Goal: Task Accomplishment & Management: Complete application form

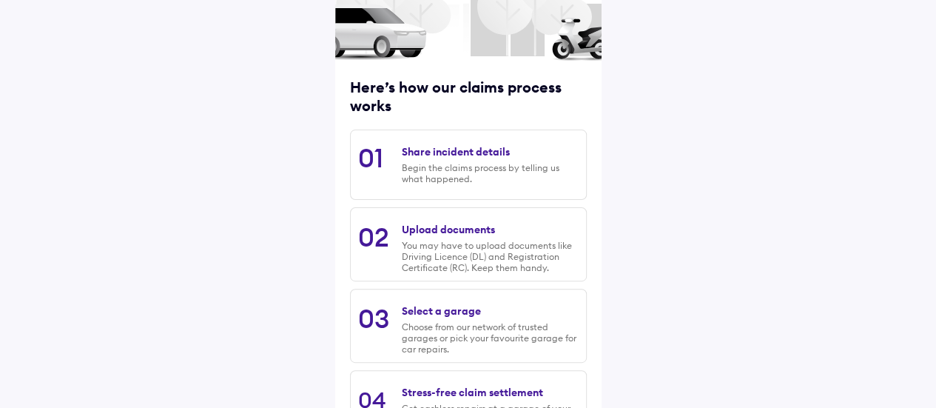
scroll to position [256, 0]
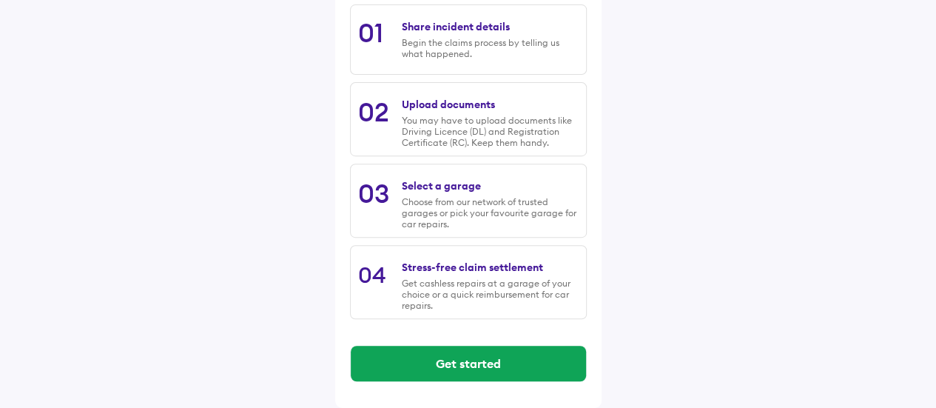
click at [448, 389] on div "Get started" at bounding box center [468, 363] width 237 height 59
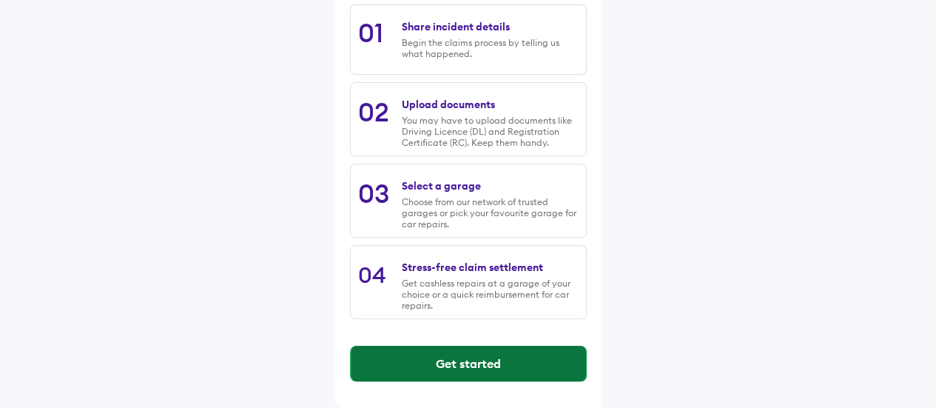
click at [464, 358] on button "Get started" at bounding box center [468, 363] width 235 height 36
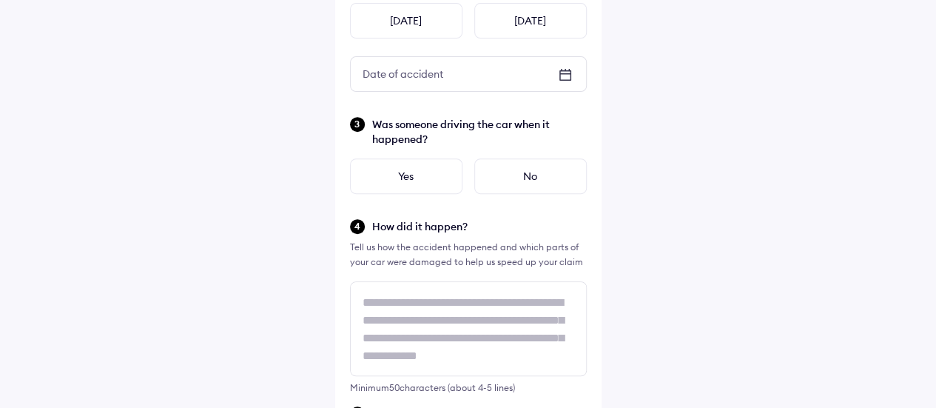
scroll to position [0, 0]
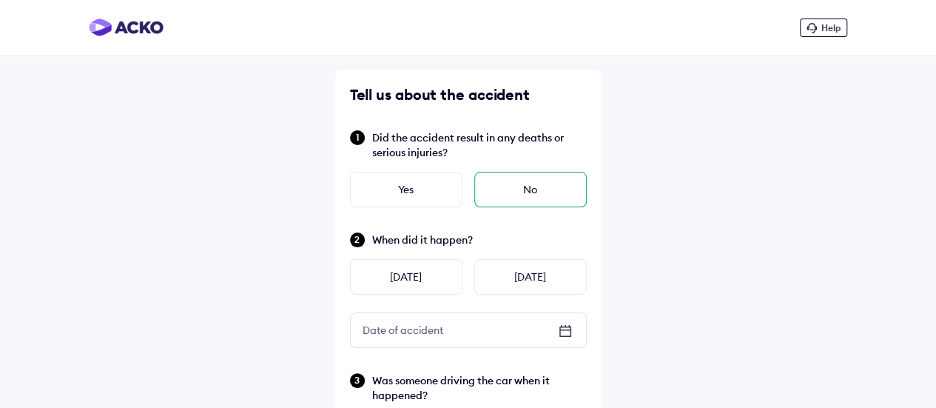
click at [539, 192] on div "No" at bounding box center [530, 190] width 112 height 36
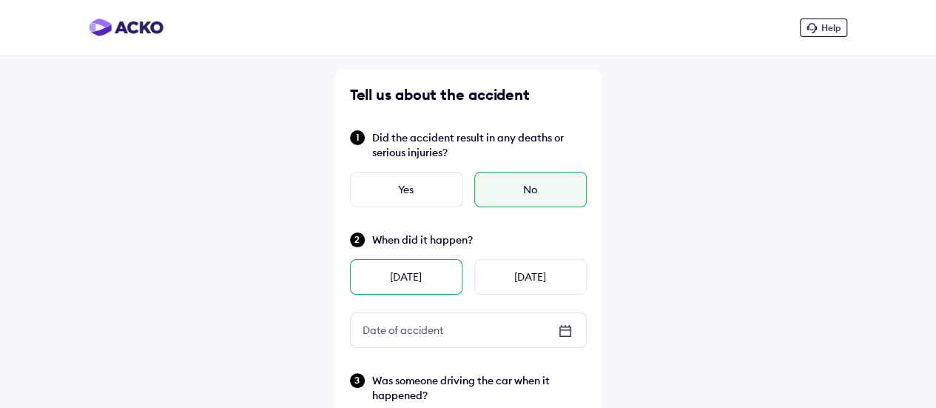
click at [422, 279] on div "[DATE]" at bounding box center [406, 277] width 112 height 36
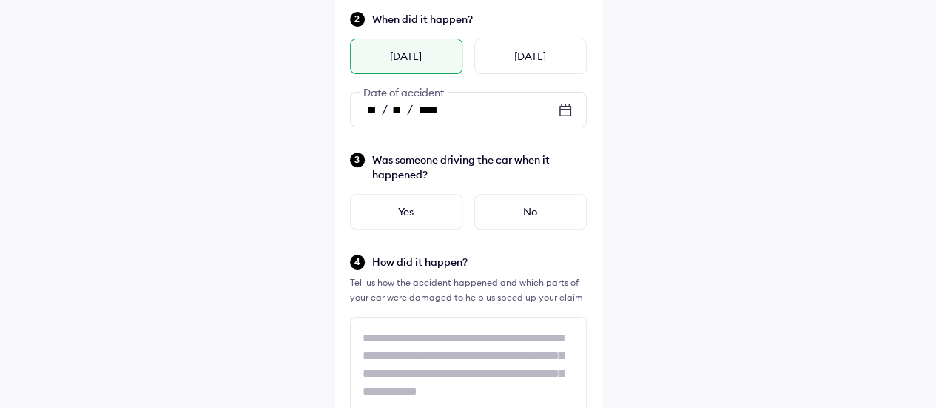
scroll to position [222, 0]
click at [572, 107] on icon at bounding box center [565, 109] width 18 height 18
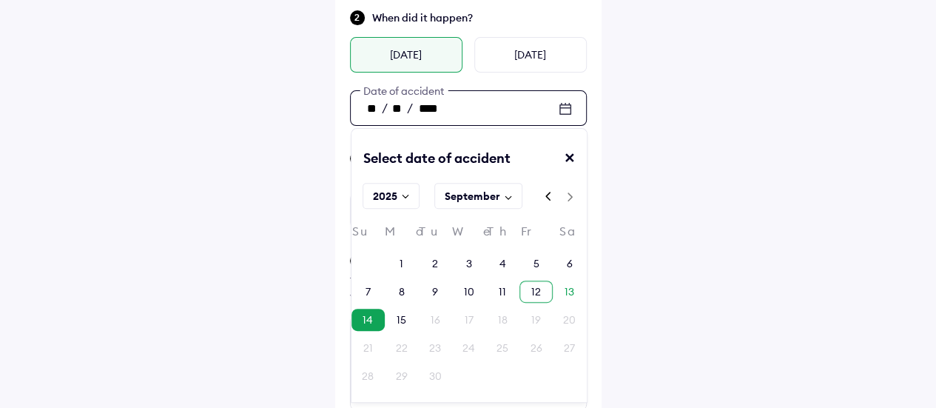
click at [546, 286] on div "12" at bounding box center [535, 291] width 33 height 22
type input "**"
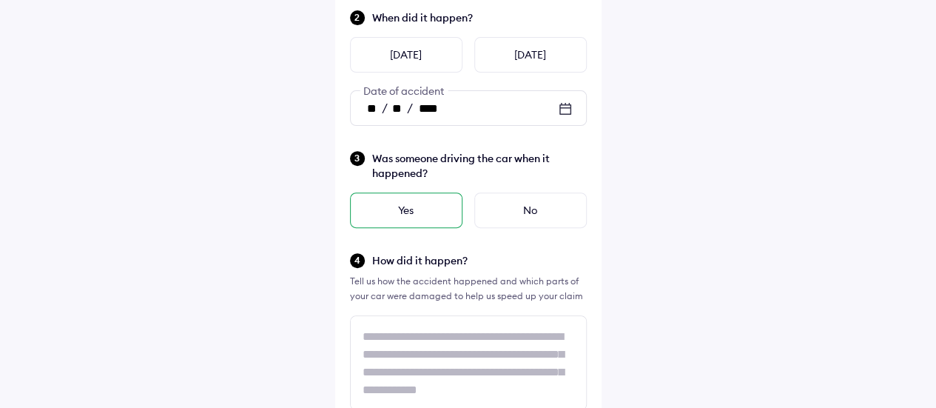
click at [431, 212] on div "Yes" at bounding box center [406, 210] width 112 height 36
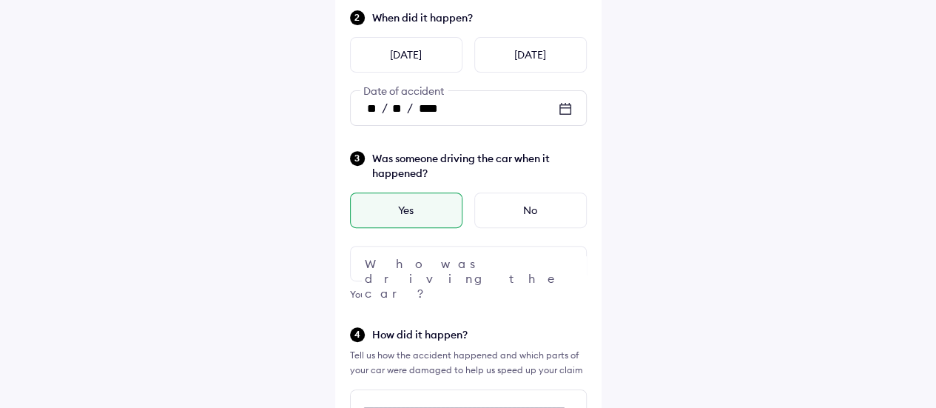
click at [460, 258] on div at bounding box center [468, 264] width 237 height 36
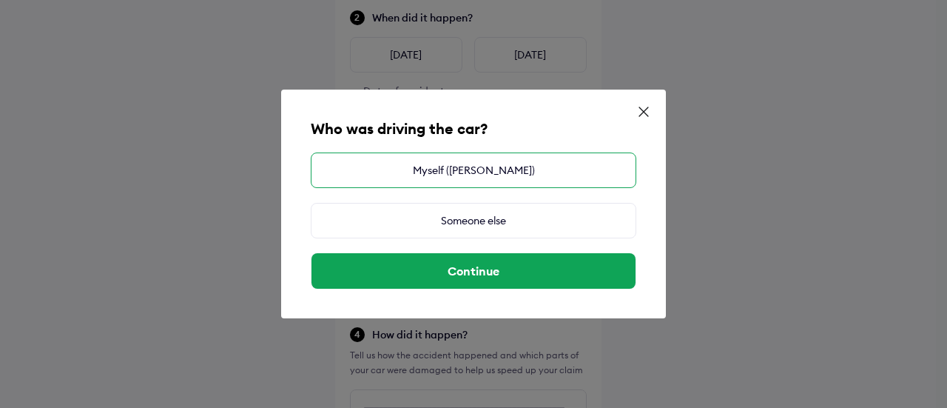
click at [451, 178] on div "Myself ([PERSON_NAME])" at bounding box center [474, 170] width 326 height 36
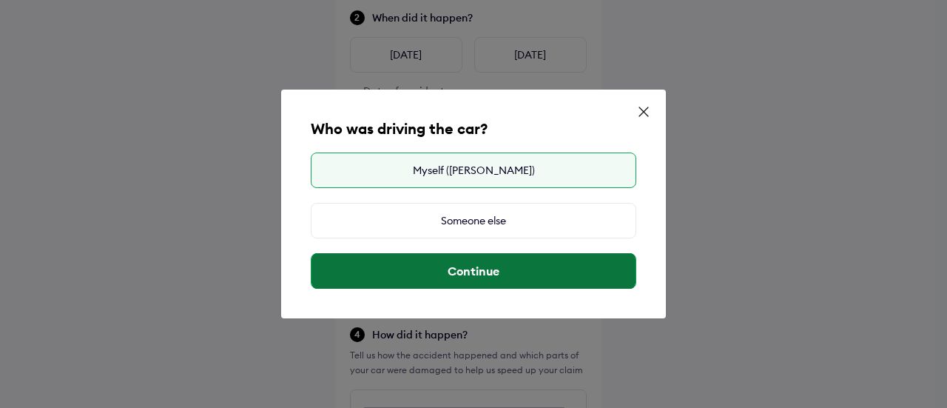
click at [519, 270] on button "Continue" at bounding box center [473, 271] width 324 height 36
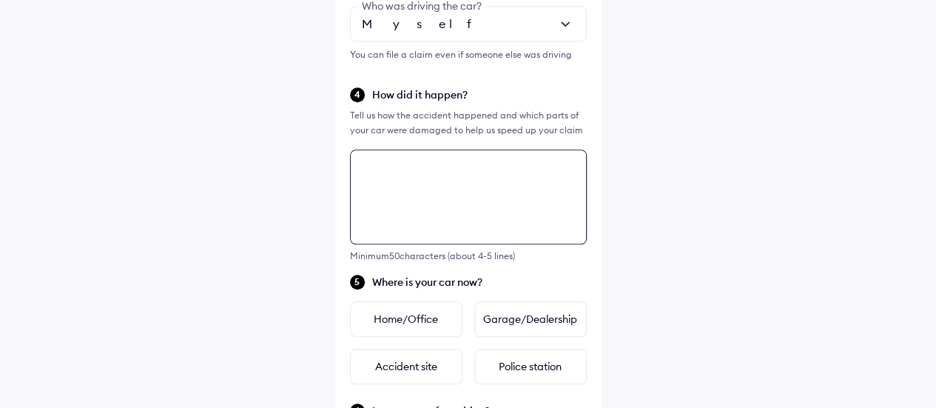
click at [445, 209] on textarea at bounding box center [468, 196] width 237 height 95
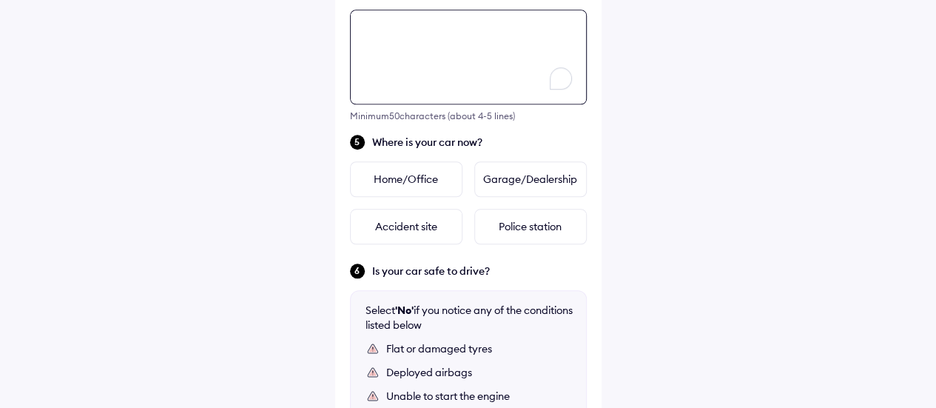
scroll to position [611, 0]
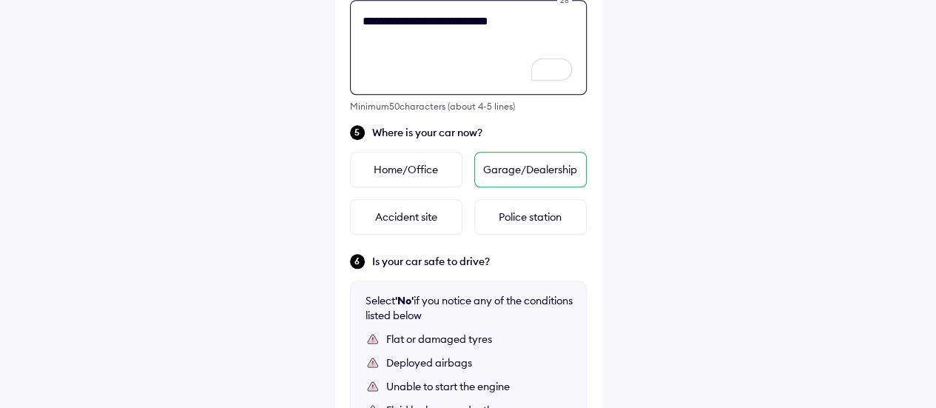
type textarea "**********"
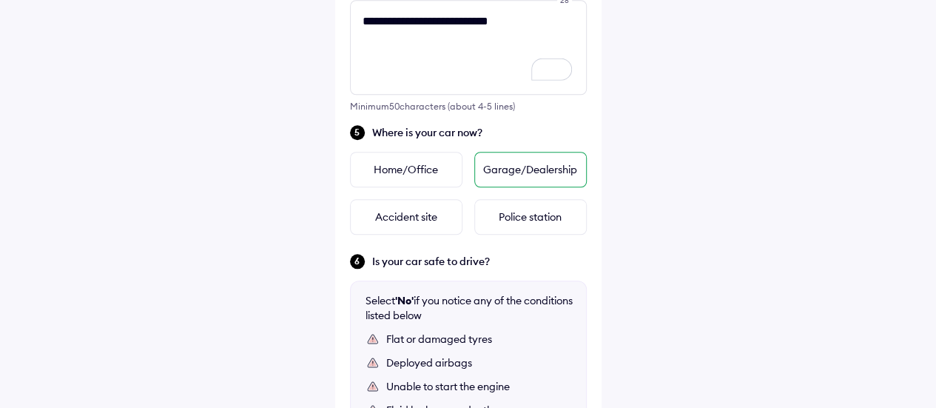
click at [482, 180] on div "Garage/Dealership" at bounding box center [530, 170] width 112 height 36
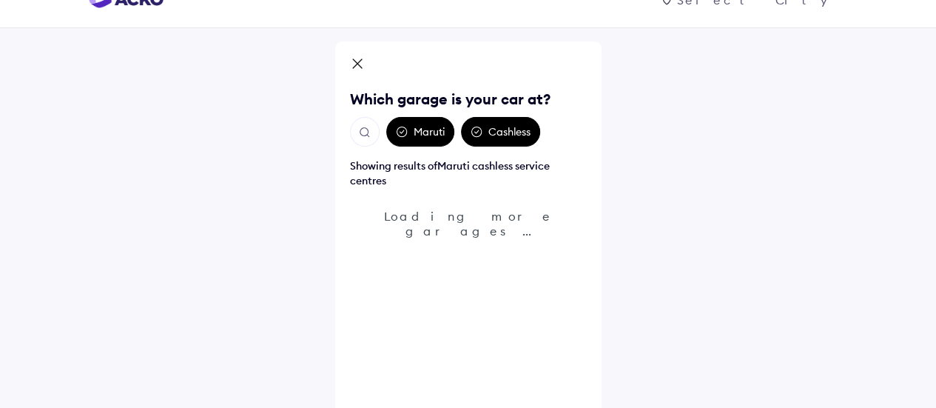
scroll to position [44, 0]
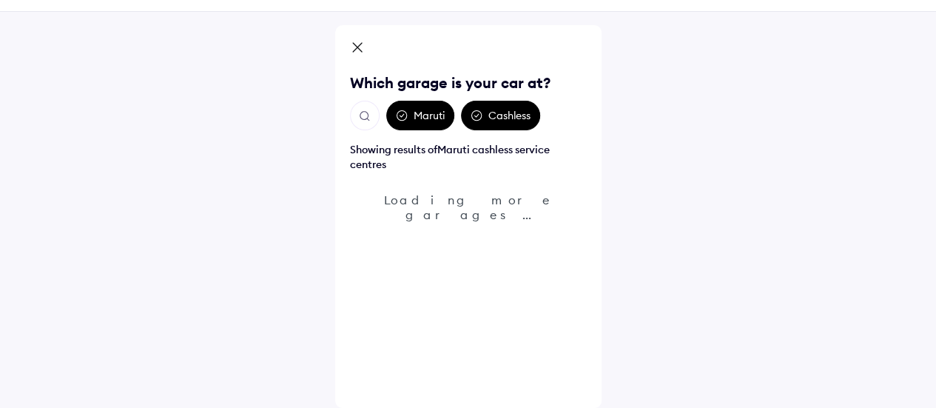
click at [356, 48] on icon at bounding box center [357, 47] width 9 height 9
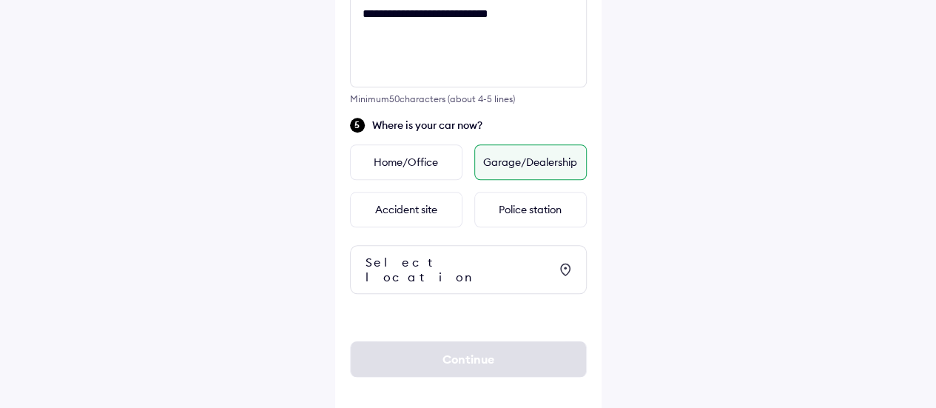
scroll to position [619, 0]
click at [426, 152] on div "Home/Office" at bounding box center [406, 162] width 112 height 36
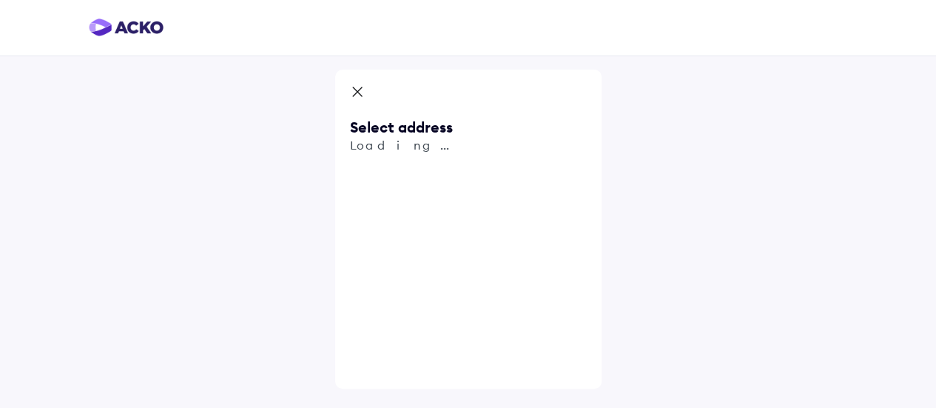
scroll to position [0, 0]
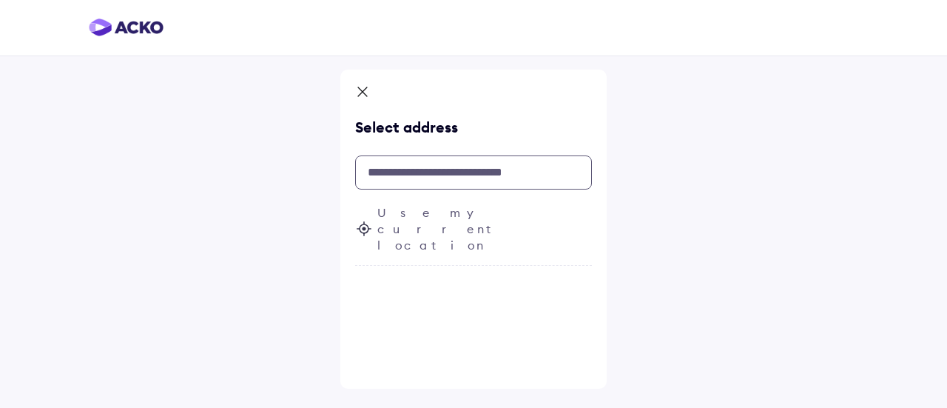
click at [391, 172] on input "text" at bounding box center [473, 172] width 237 height 34
click at [363, 78] on div "Select address Use my current location" at bounding box center [473, 229] width 266 height 319
click at [363, 95] on icon at bounding box center [362, 93] width 15 height 18
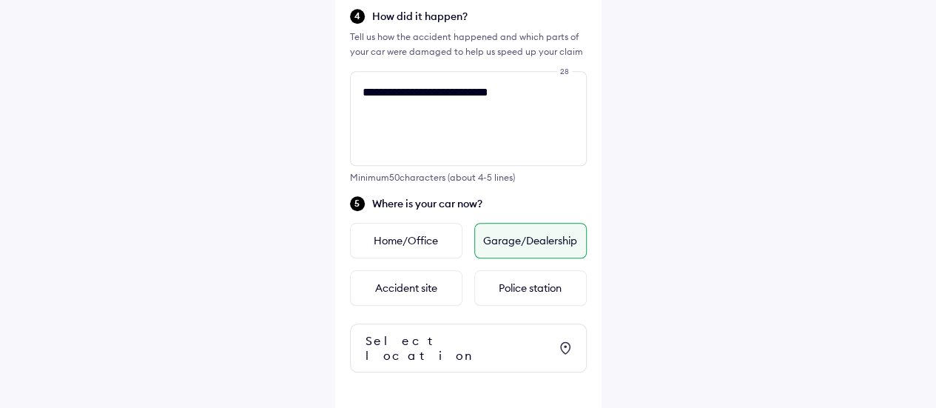
scroll to position [619, 0]
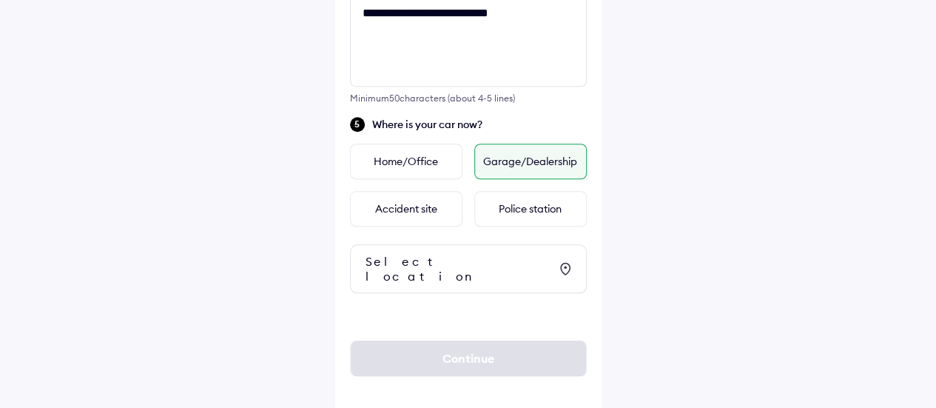
click at [433, 261] on div "Select location" at bounding box center [456, 269] width 183 height 30
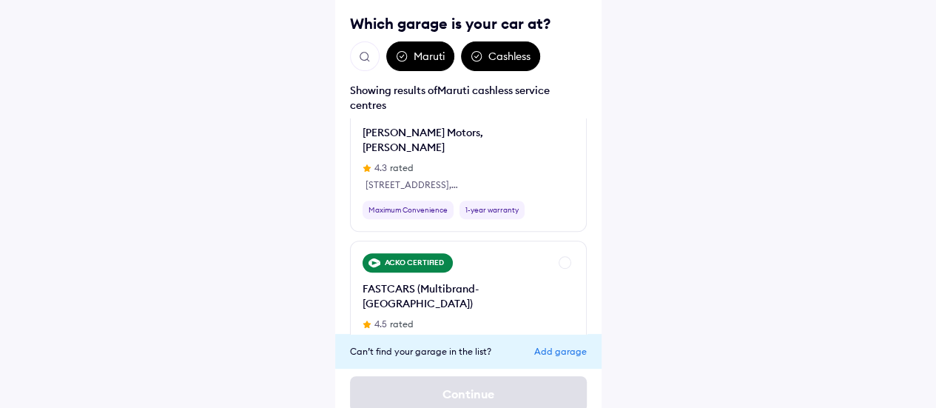
scroll to position [0, 0]
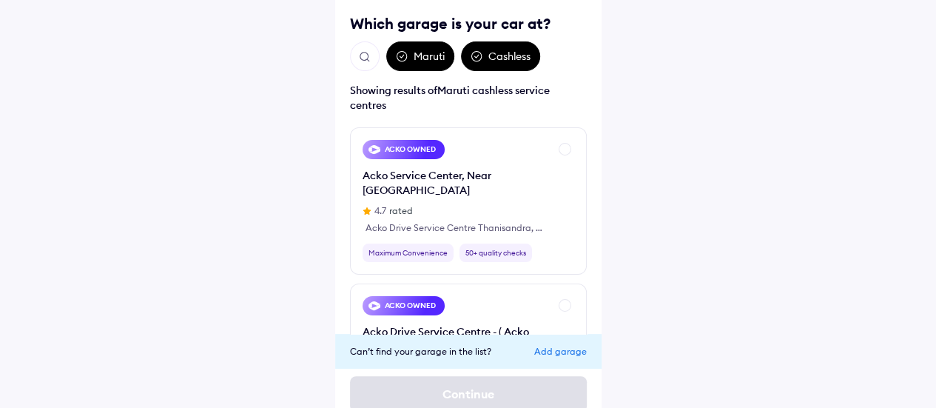
click at [367, 55] on img "Open search" at bounding box center [364, 56] width 13 height 13
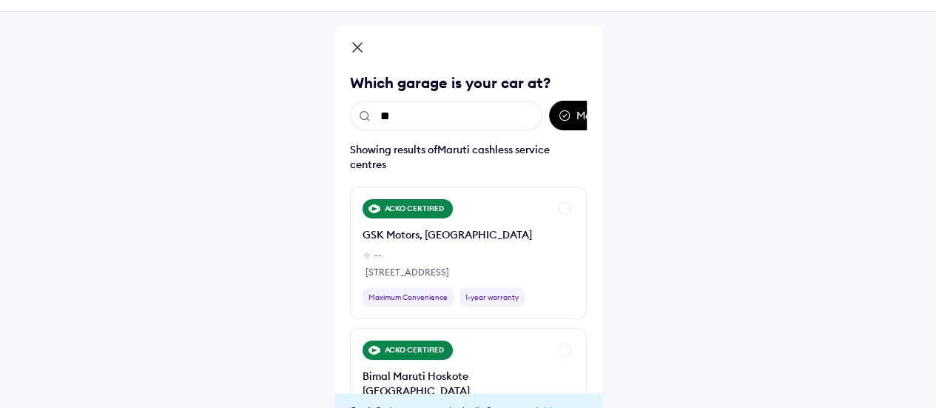
scroll to position [104, 0]
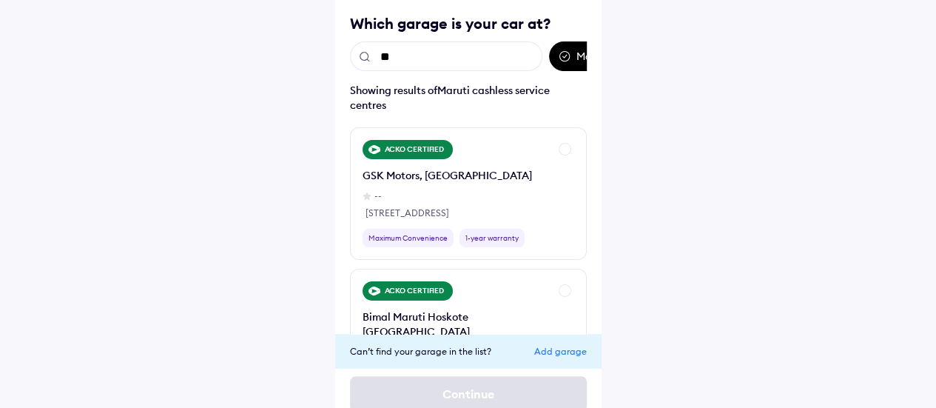
type input "**"
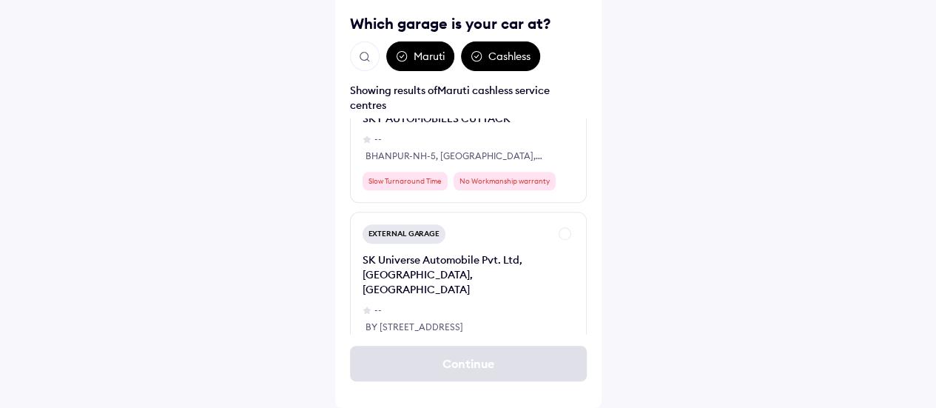
scroll to position [814, 0]
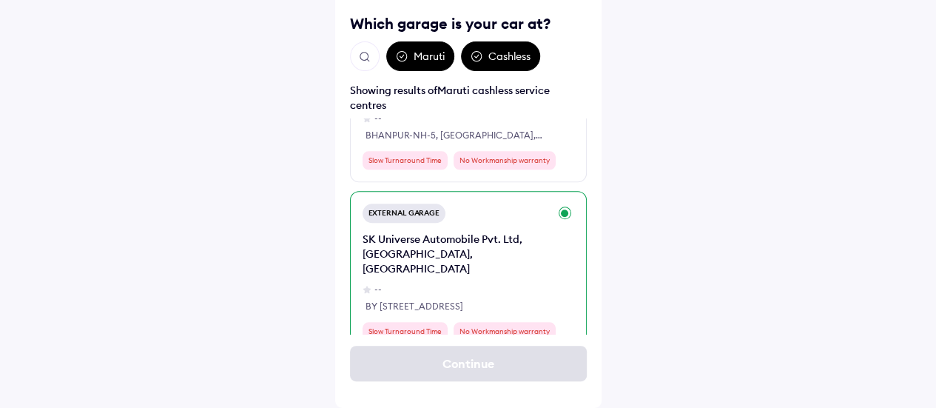
click at [573, 191] on div "External Garage SK Universe Automobile Pvt. Ltd, [GEOGRAPHIC_DATA], [GEOGRAPHIC…" at bounding box center [468, 272] width 237 height 162
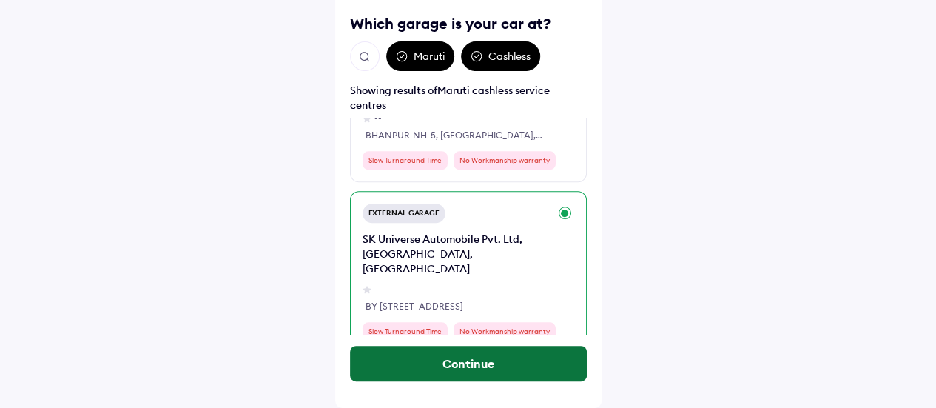
click at [518, 357] on button "Continue" at bounding box center [468, 363] width 237 height 36
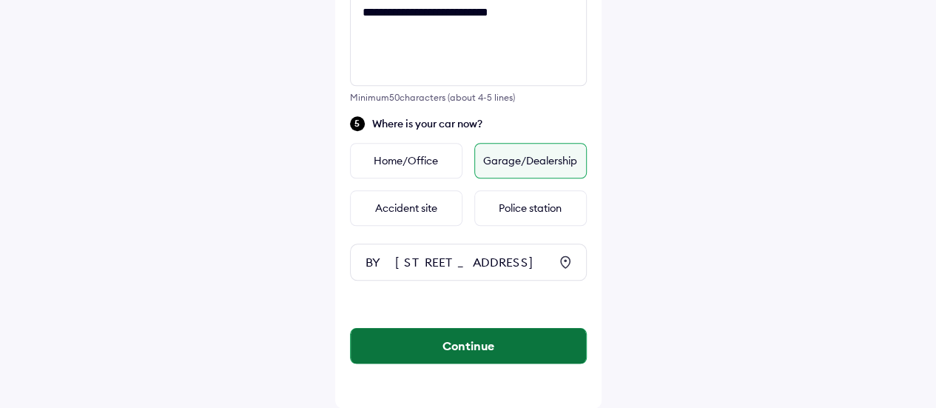
scroll to position [675, 0]
click at [499, 346] on button "Continue" at bounding box center [468, 346] width 235 height 36
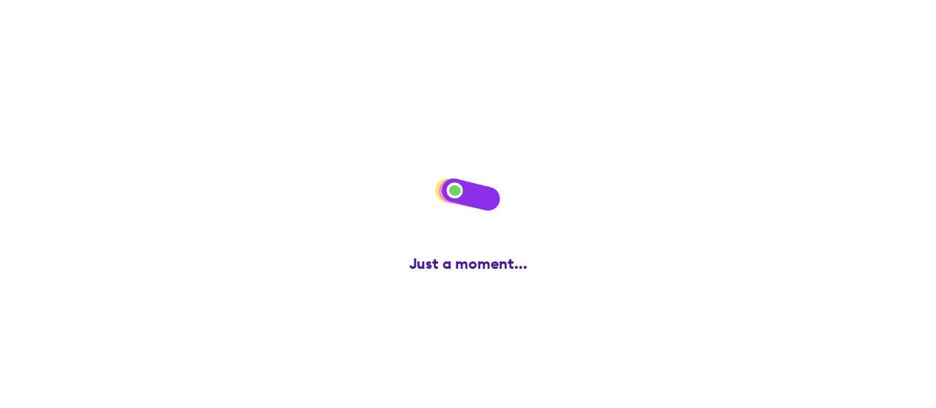
scroll to position [0, 0]
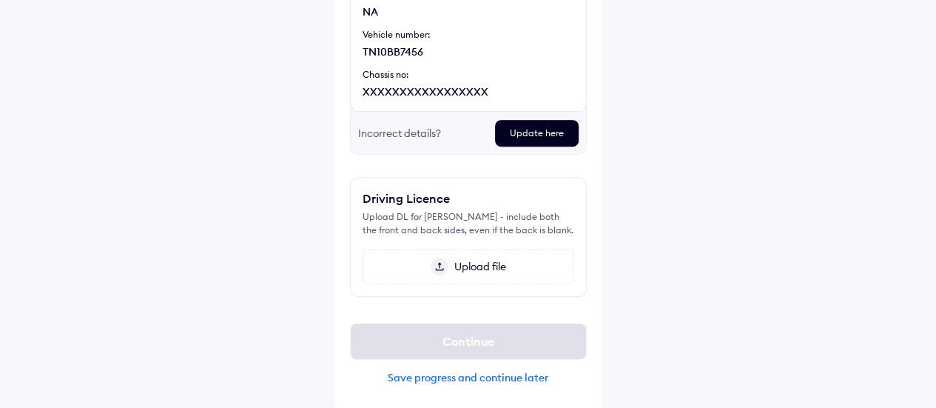
scroll to position [239, 0]
click at [444, 261] on img at bounding box center [440, 266] width 18 height 18
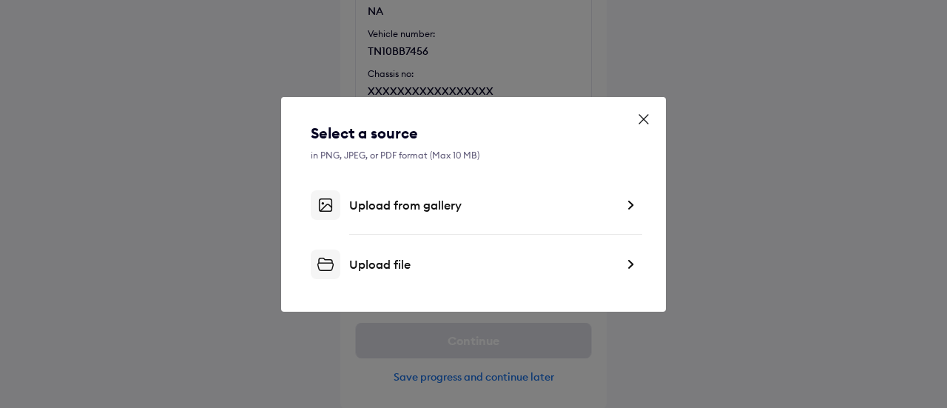
click at [629, 257] on img at bounding box center [630, 264] width 12 height 15
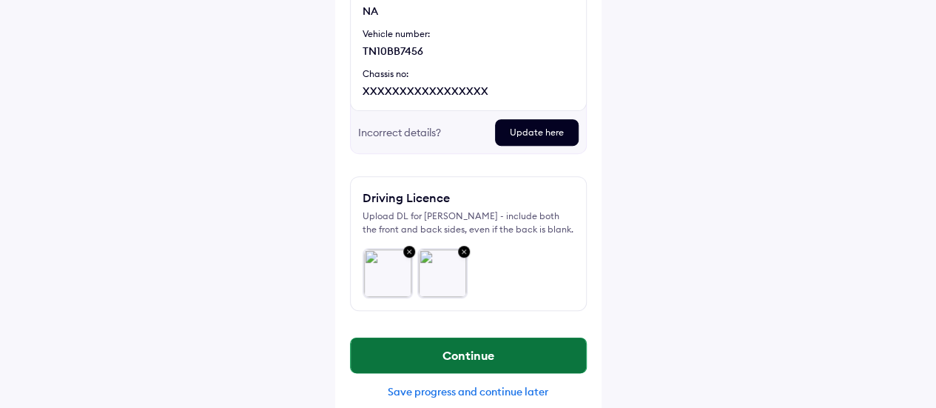
click at [473, 354] on button "Continue" at bounding box center [468, 355] width 235 height 36
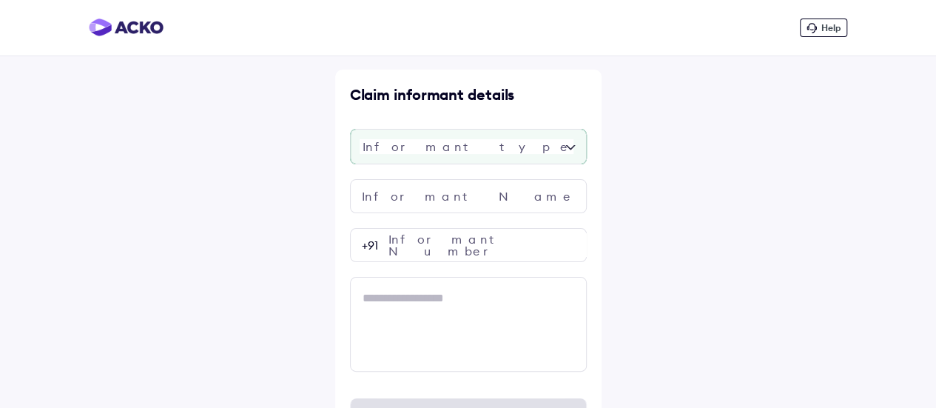
click at [435, 163] on div at bounding box center [468, 147] width 237 height 36
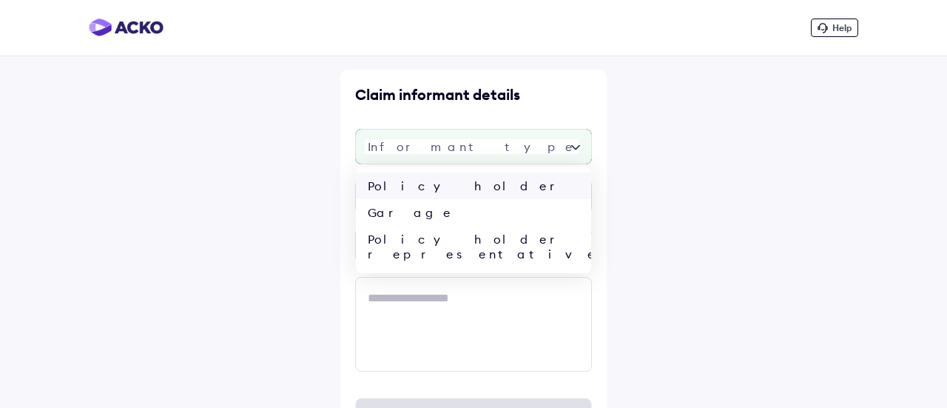
click at [419, 189] on div "Policy holder" at bounding box center [473, 185] width 235 height 27
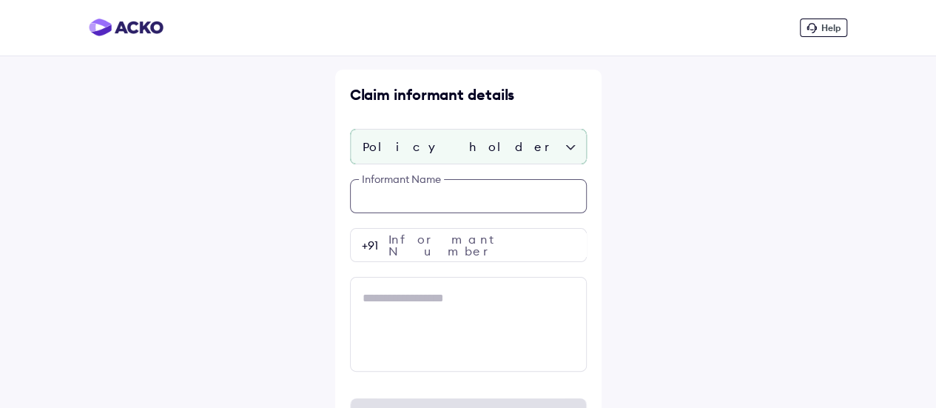
click at [414, 200] on input "text" at bounding box center [468, 196] width 237 height 34
type input "******"
click at [456, 207] on input "******" at bounding box center [468, 196] width 237 height 34
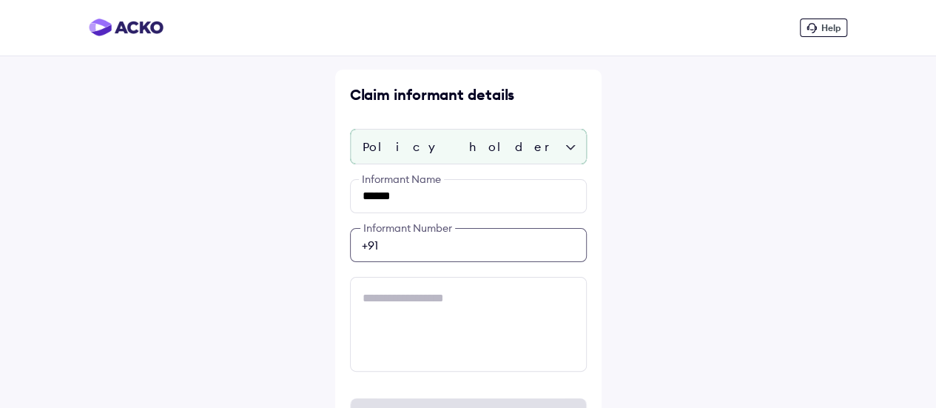
click at [436, 253] on div "****** Informant Name Informant Number +91" at bounding box center [468, 275] width 237 height 192
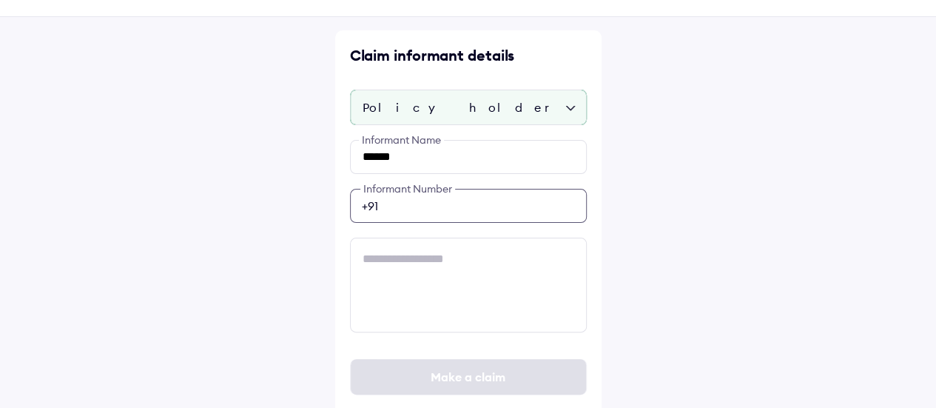
scroll to position [40, 0]
paste input "**********"
type input "**********"
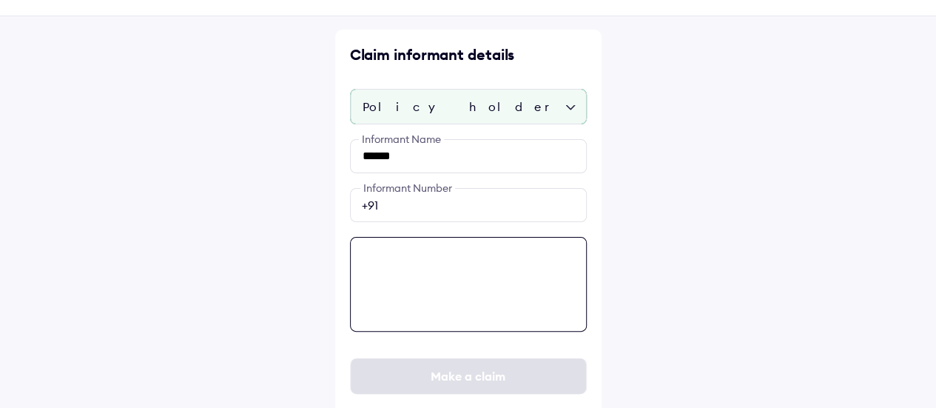
click at [439, 267] on textarea at bounding box center [468, 284] width 237 height 95
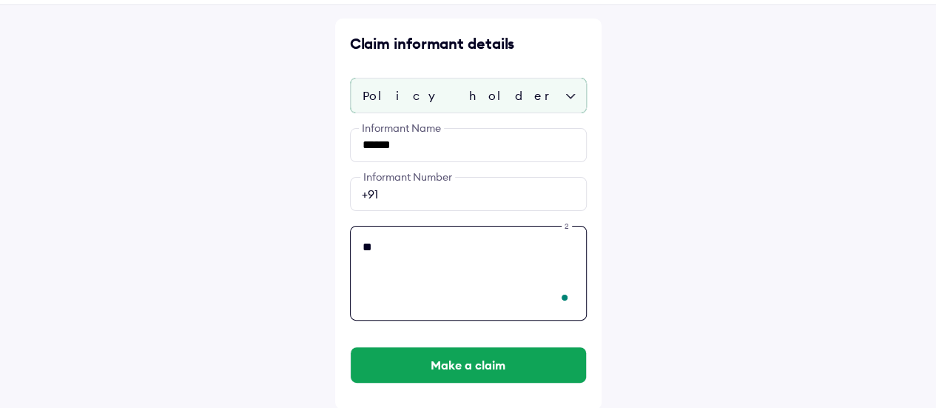
type textarea "*"
type textarea "**********"
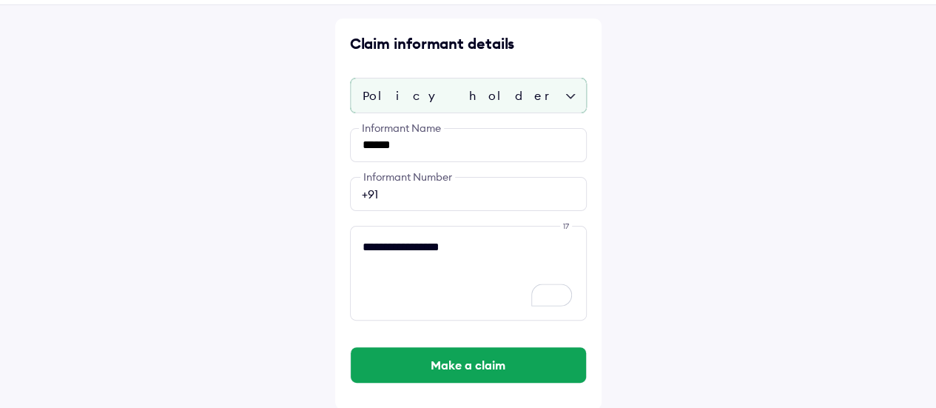
click at [454, 382] on div "Make a claim" at bounding box center [468, 364] width 237 height 59
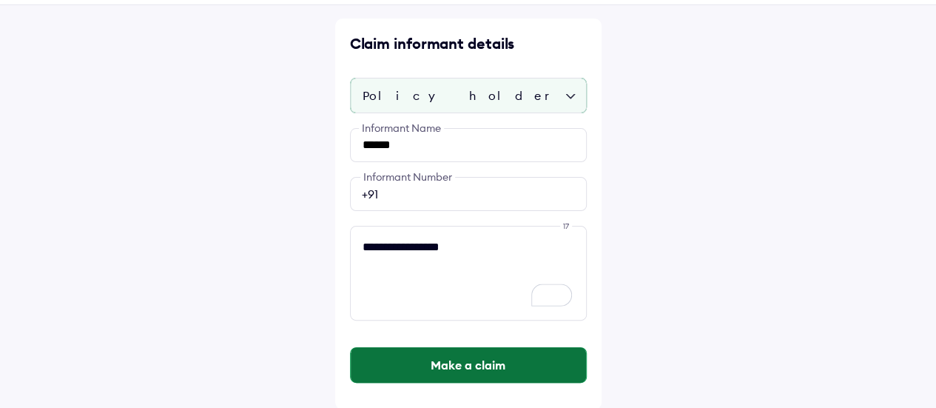
click at [472, 353] on button "Make a claim" at bounding box center [468, 365] width 235 height 36
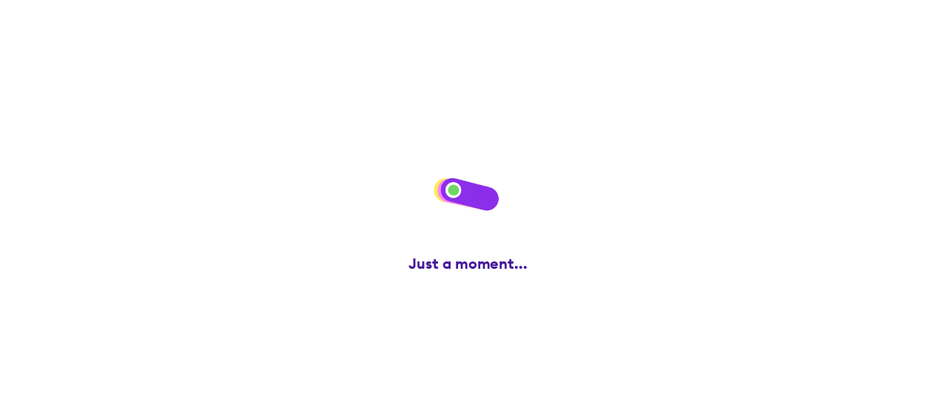
scroll to position [0, 0]
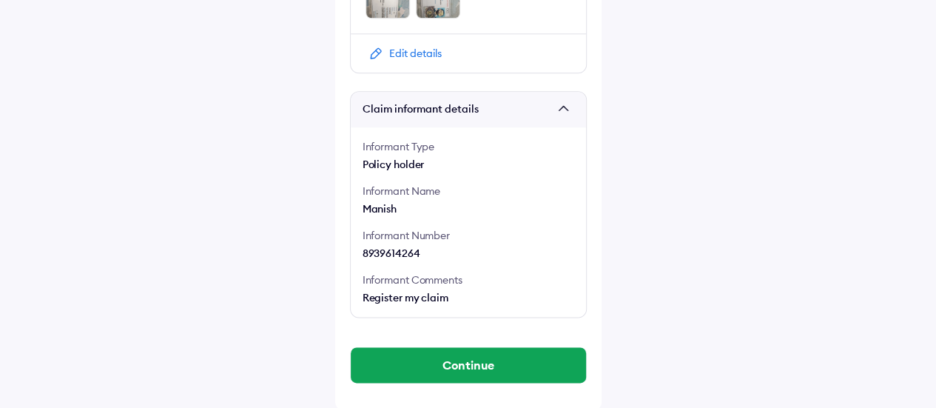
scroll to position [883, 0]
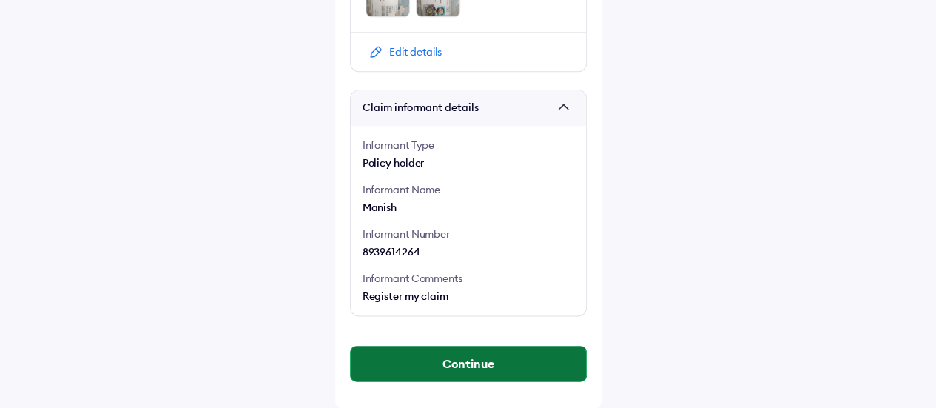
click at [475, 355] on button "Continue" at bounding box center [468, 363] width 235 height 36
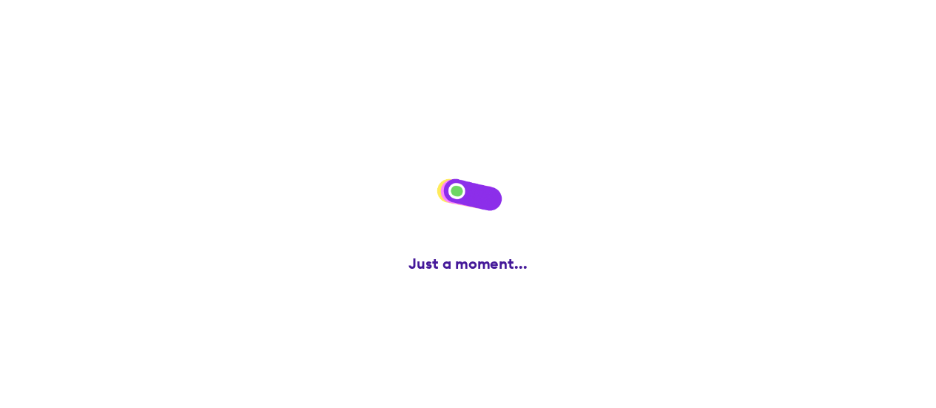
scroll to position [0, 0]
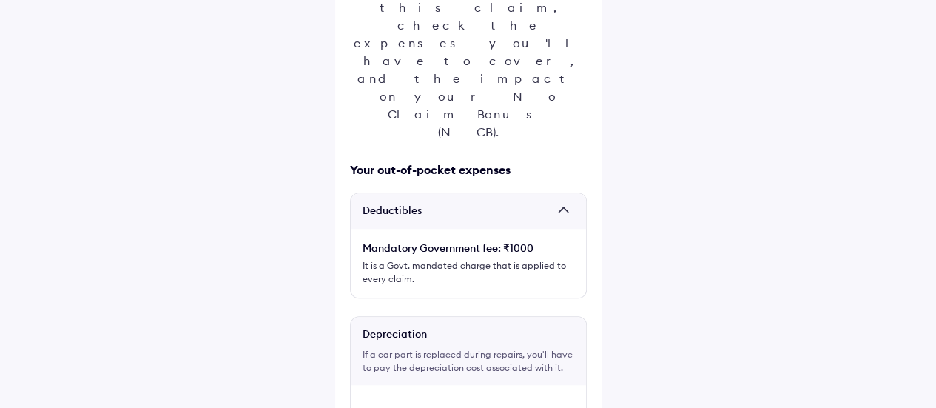
scroll to position [404, 0]
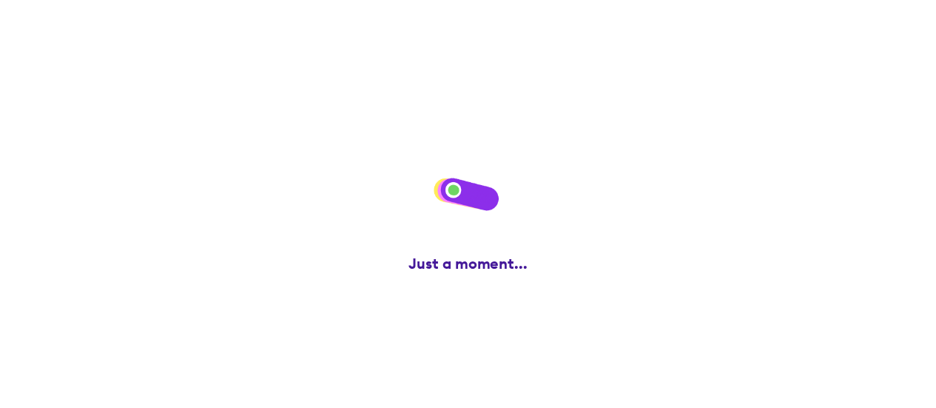
scroll to position [0, 0]
